Goal: Task Accomplishment & Management: Manage account settings

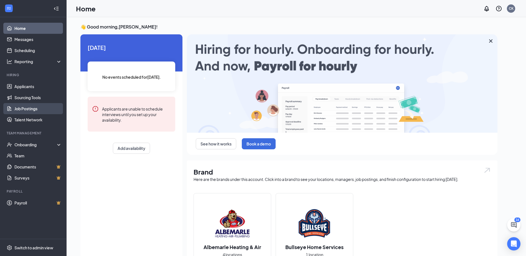
click at [32, 110] on link "Job Postings" at bounding box center [37, 108] width 47 height 11
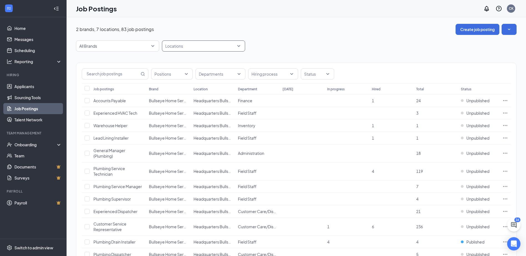
click at [239, 46] on div "Locations" at bounding box center [203, 45] width 83 height 11
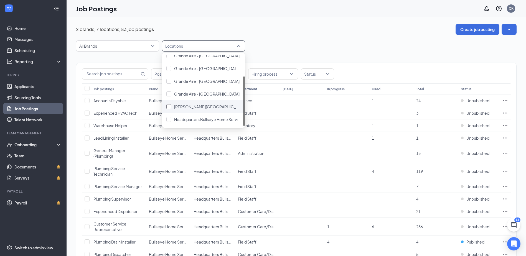
click at [170, 106] on div at bounding box center [168, 106] width 5 height 5
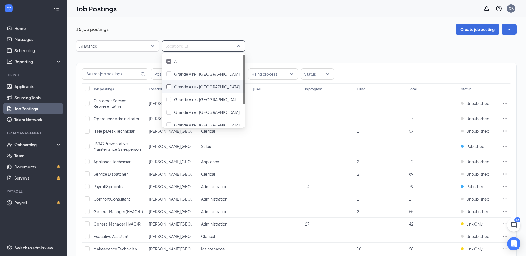
click at [169, 86] on div at bounding box center [168, 86] width 5 height 5
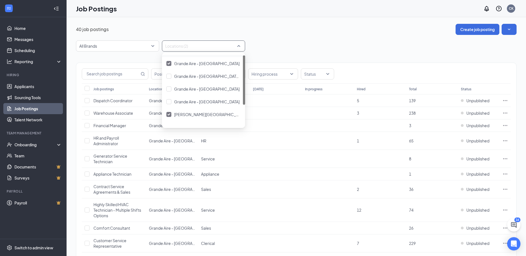
scroll to position [31, 0]
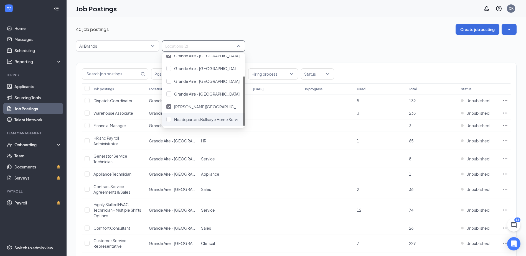
click at [238, 119] on div "[GEOGRAPHIC_DATA] - [GEOGRAPHIC_DATA] - [GEOGRAPHIC_DATA][PERSON_NAME] [GEOGRAP…" at bounding box center [203, 90] width 83 height 71
click at [167, 106] on div at bounding box center [168, 106] width 5 height 5
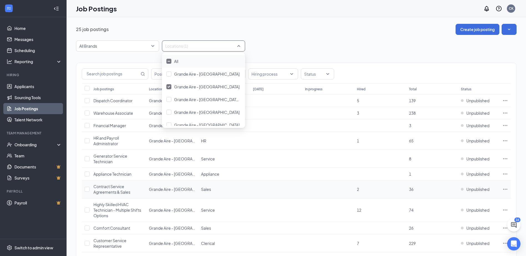
click at [507, 188] on icon "Ellipses" at bounding box center [505, 190] width 6 height 6
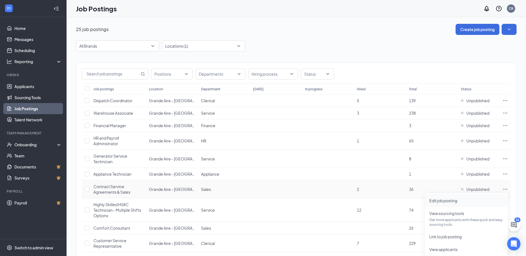
click at [444, 199] on span "Edit job posting" at bounding box center [443, 200] width 28 height 5
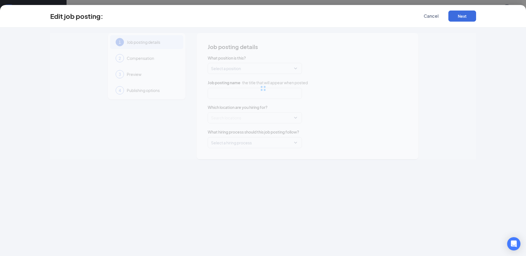
type input "Contract Service Agreements & Sales"
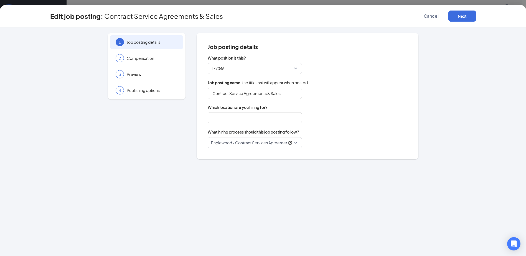
type input "Grande Aire - [GEOGRAPHIC_DATA]"
click at [458, 14] on button "Next" at bounding box center [462, 16] width 28 height 11
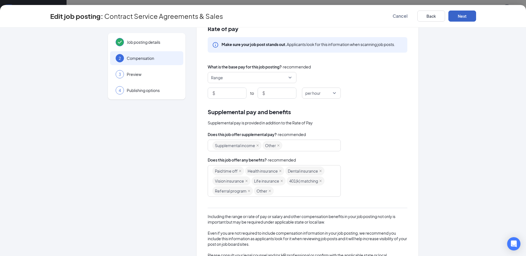
scroll to position [53, 0]
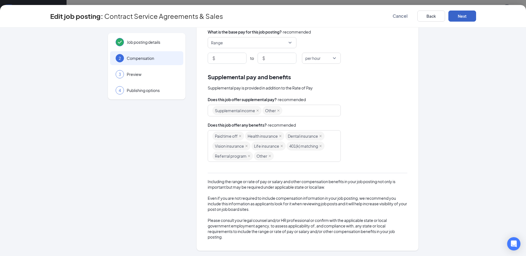
click at [465, 15] on button "Next" at bounding box center [462, 16] width 28 height 11
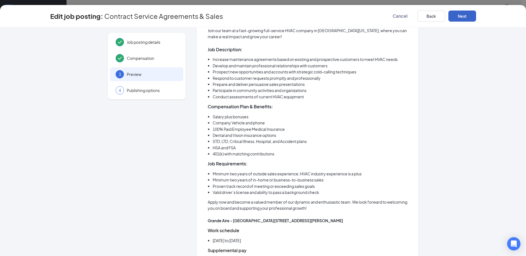
scroll to position [0, 0]
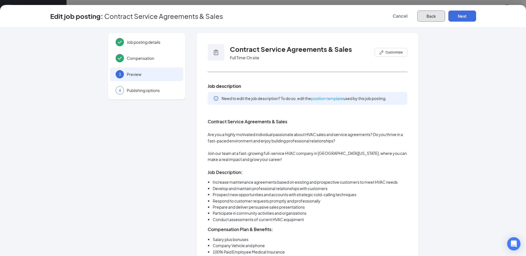
click at [436, 16] on button "Back" at bounding box center [431, 16] width 28 height 11
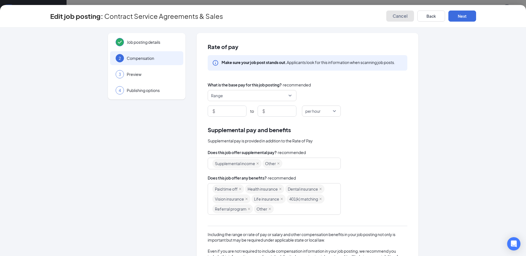
click at [403, 17] on span "Cancel" at bounding box center [399, 16] width 15 height 6
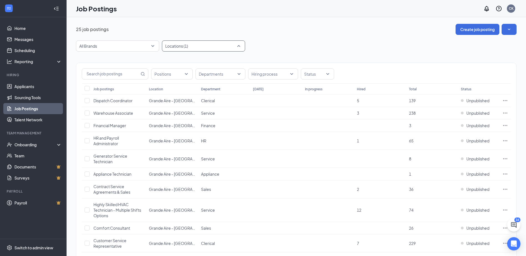
click at [238, 45] on div "Locations (1)" at bounding box center [203, 45] width 83 height 11
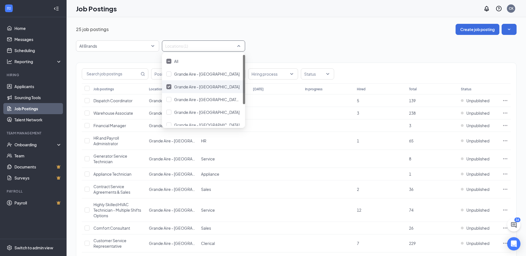
click at [167, 86] on div at bounding box center [168, 86] width 5 height 5
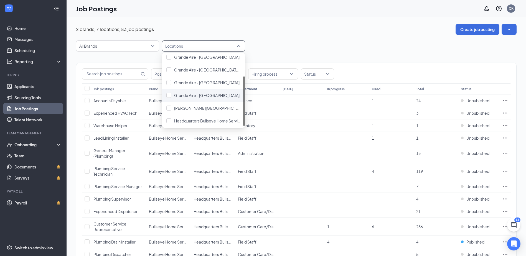
scroll to position [31, 0]
drag, startPoint x: 243, startPoint y: 80, endPoint x: 242, endPoint y: 98, distance: 18.4
click at [242, 98] on div "[GEOGRAPHIC_DATA] - [GEOGRAPHIC_DATA] - [GEOGRAPHIC_DATA][PERSON_NAME] [GEOGRAP…" at bounding box center [203, 90] width 83 height 71
click at [169, 106] on div at bounding box center [168, 106] width 5 height 5
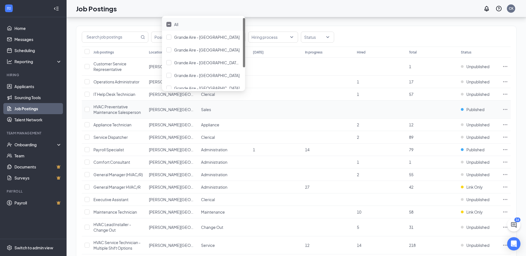
scroll to position [83, 0]
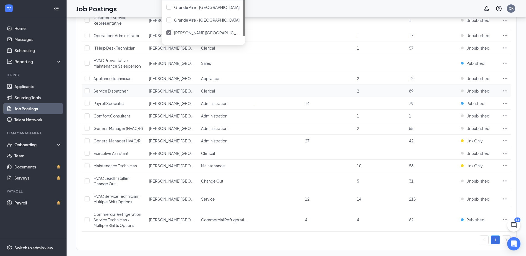
drag, startPoint x: 242, startPoint y: 18, endPoint x: 461, endPoint y: 85, distance: 228.0
click at [244, 36] on div at bounding box center [244, 11] width 2 height 49
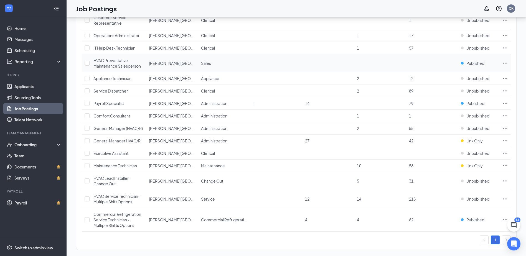
click at [507, 61] on icon "Ellipses" at bounding box center [505, 63] width 6 height 6
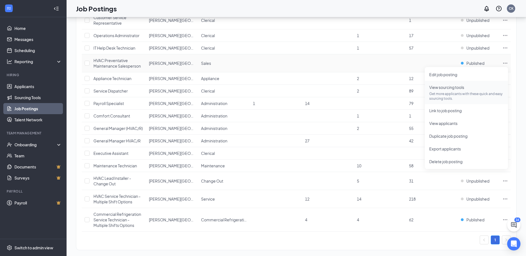
click at [441, 90] on span "View sourcing tools Get more applicants with these quick and easy sourcing tool…" at bounding box center [466, 92] width 74 height 17
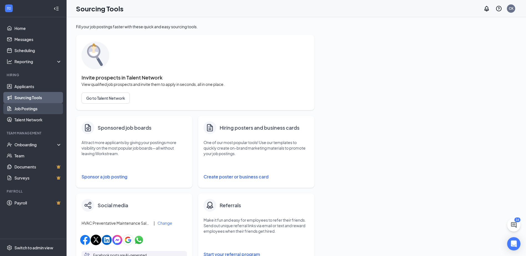
click at [37, 109] on link "Job Postings" at bounding box center [37, 108] width 47 height 11
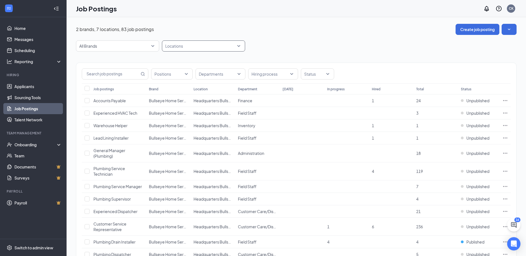
click at [239, 45] on div "Locations" at bounding box center [203, 45] width 83 height 11
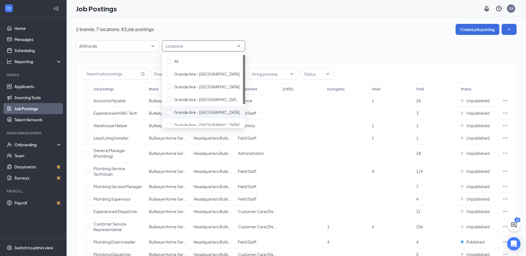
drag, startPoint x: 242, startPoint y: 80, endPoint x: 241, endPoint y: 114, distance: 34.1
click at [241, 114] on div "All Grande Aire - [GEOGRAPHIC_DATA] - [GEOGRAPHIC_DATA] - [GEOGRAPHIC_DATA][PER…" at bounding box center [203, 99] width 83 height 89
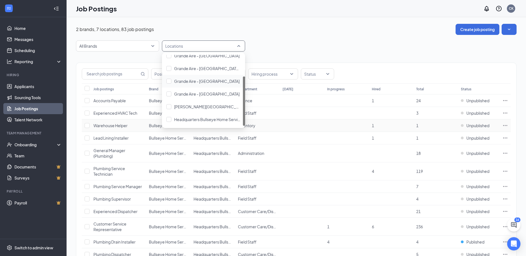
drag, startPoint x: 244, startPoint y: 95, endPoint x: 235, endPoint y: 127, distance: 32.9
click at [246, 126] on body "Home Messages Scheduling Reporting Hiring Applicants Sourcing Tools Job Posting…" at bounding box center [263, 128] width 526 height 256
click at [169, 108] on div at bounding box center [168, 106] width 5 height 5
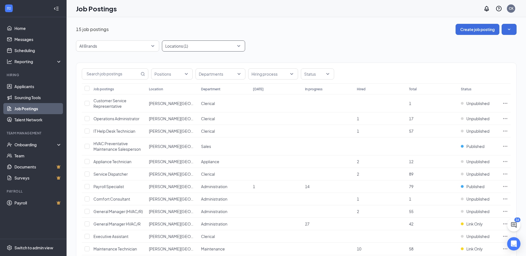
click at [238, 48] on div "Locations (1)" at bounding box center [203, 45] width 83 height 11
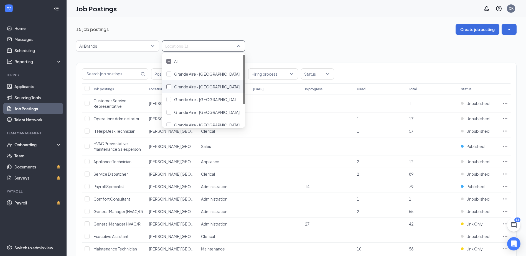
click at [169, 87] on div at bounding box center [168, 86] width 5 height 5
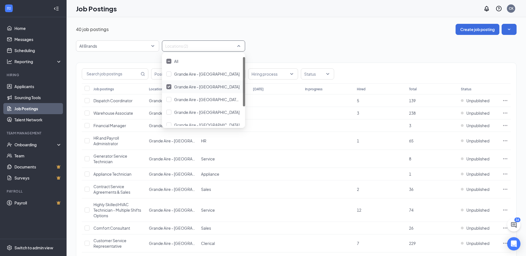
scroll to position [31, 0]
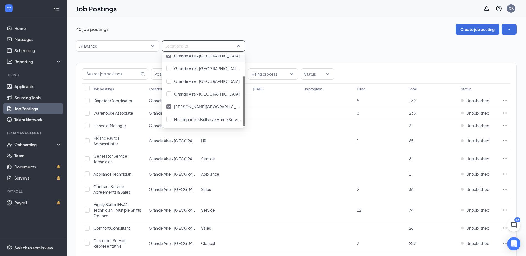
drag, startPoint x: 242, startPoint y: 87, endPoint x: 237, endPoint y: 115, distance: 28.4
click at [237, 115] on div "[GEOGRAPHIC_DATA] - [GEOGRAPHIC_DATA] - [GEOGRAPHIC_DATA][PERSON_NAME] [GEOGRAP…" at bounding box center [203, 90] width 83 height 71
click at [170, 106] on div at bounding box center [168, 106] width 5 height 5
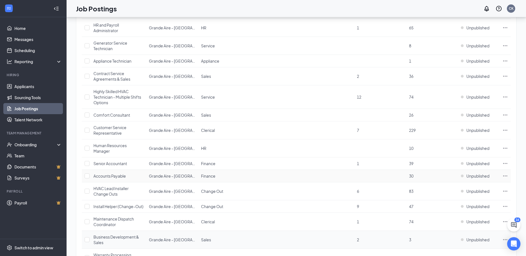
scroll to position [111, 0]
